Goal: Check status

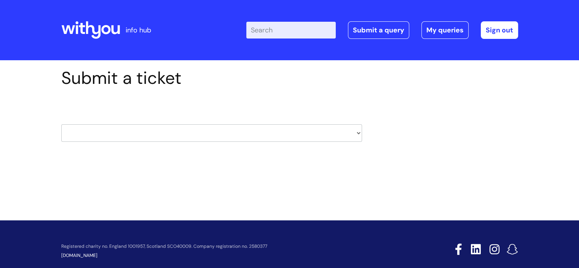
click at [451, 20] on div "Enter your search term here... Search Submit a query My queries Welcome [PERSON…" at bounding box center [346, 30] width 343 height 45
click at [445, 25] on link "My queries" at bounding box center [444, 30] width 47 height 18
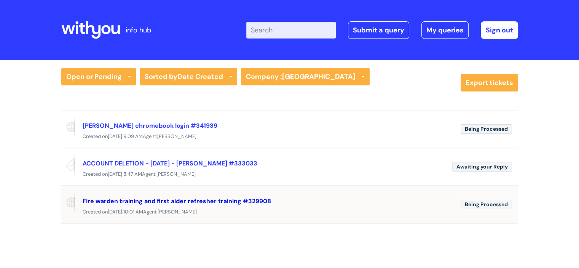
click at [175, 198] on link "Fire warden training and first aider refresher training #329908" at bounding box center [177, 201] width 188 height 8
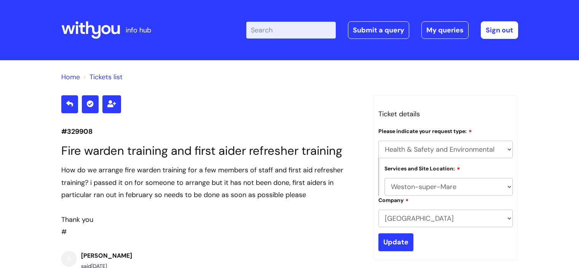
select select "Health & Safety and Environmental"
select select "Weston-super-Mare"
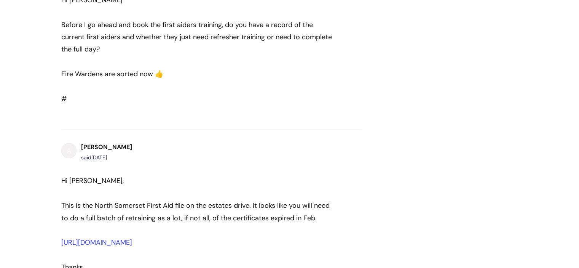
scroll to position [734, 0]
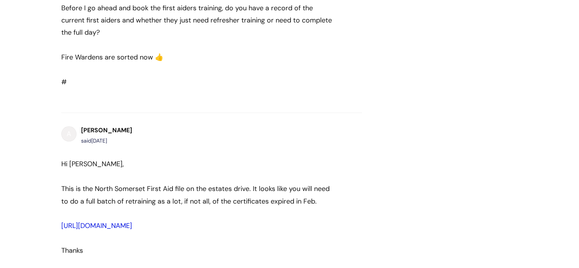
click at [132, 230] on link "https://drive.google.com/drive/folders/1-d_fMpur0jzX9X942QCfvQhi82_87kkN?usp=dr…" at bounding box center [96, 225] width 71 height 9
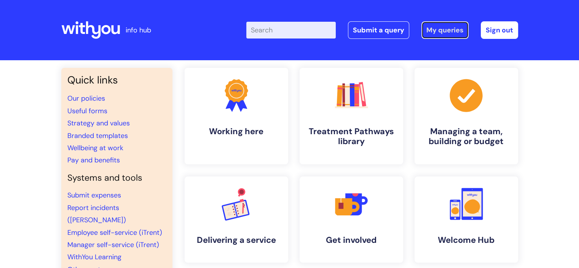
click at [459, 29] on link "My queries" at bounding box center [444, 30] width 47 height 18
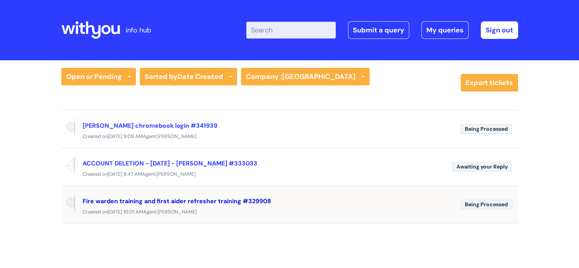
click at [181, 198] on link "Fire warden training and first aider refresher training #329908" at bounding box center [177, 201] width 188 height 8
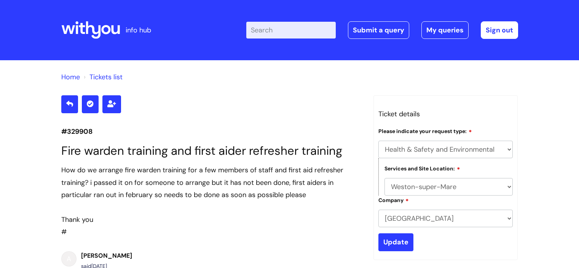
select select "Health & Safety and Environmental"
select select "Weston-super-Mare"
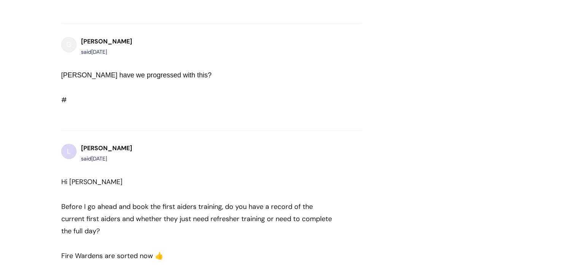
scroll to position [345, 0]
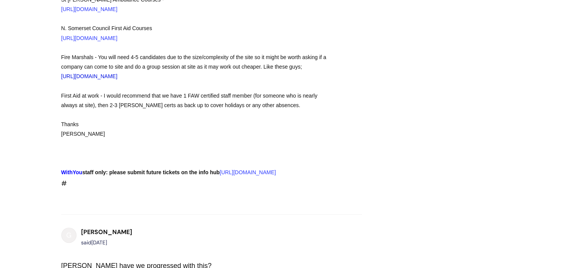
click at [118, 77] on link "https://cesafety.co.uk/training-courses/fire-safety-courses/fire-warden-trainin…" at bounding box center [89, 76] width 56 height 6
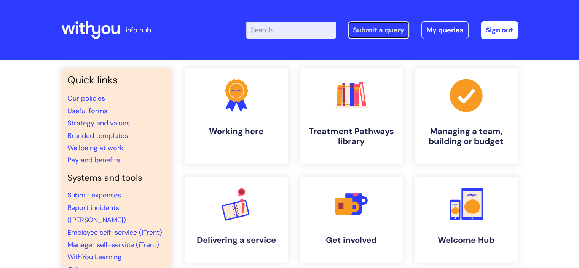
click at [384, 27] on link "Submit a query" at bounding box center [378, 30] width 61 height 18
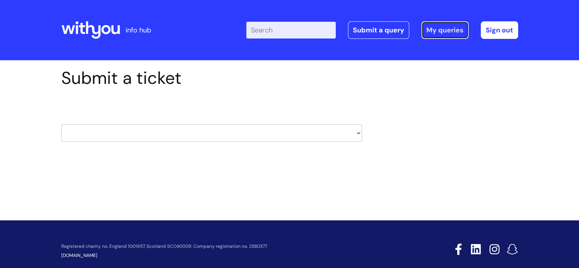
click at [438, 27] on link "My queries" at bounding box center [444, 30] width 47 height 18
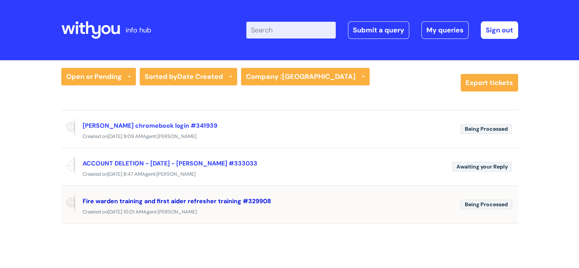
click at [100, 200] on link "Fire warden training and first aider refresher training #329908" at bounding box center [177, 201] width 188 height 8
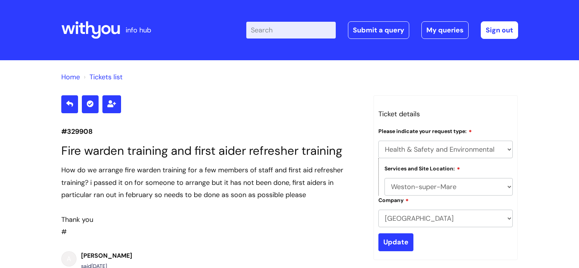
select select "Health & Safety and Environmental"
select select "Weston-super-Mare"
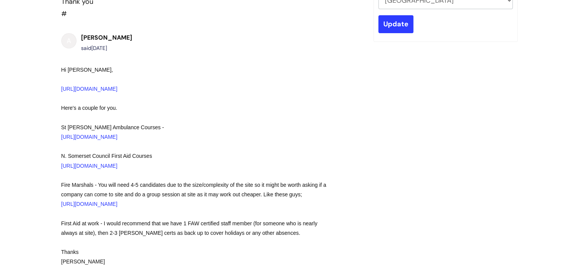
scroll to position [231, 0]
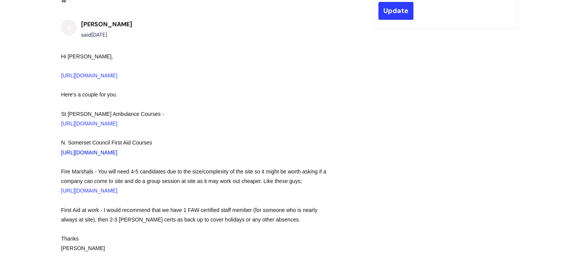
click at [87, 153] on link "https://n-somerset.gov.uk/my-services/jobs-training/training-courses/first-aid-…" at bounding box center [89, 152] width 56 height 6
